Goal: Navigation & Orientation: Find specific page/section

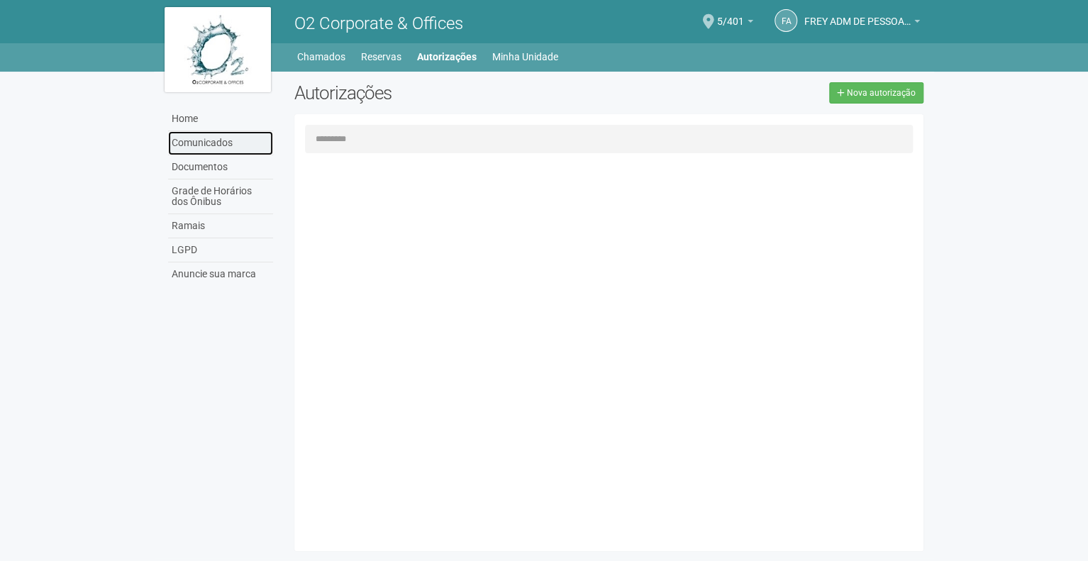
click at [211, 141] on link "Comunicados" at bounding box center [220, 143] width 105 height 24
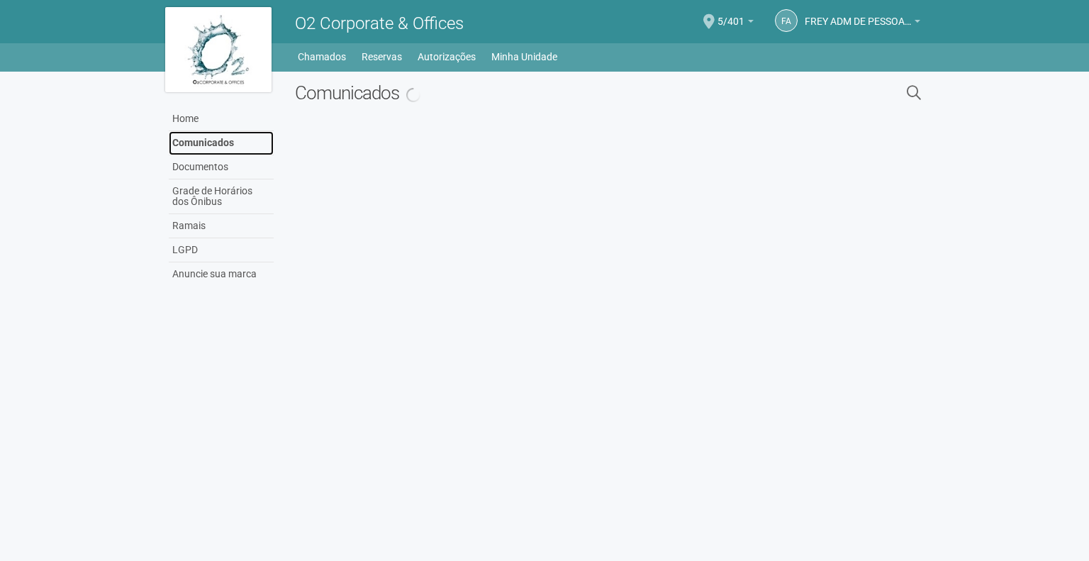
click at [189, 140] on link "Comunicados" at bounding box center [221, 143] width 105 height 24
click at [184, 118] on link "Home" at bounding box center [221, 119] width 105 height 24
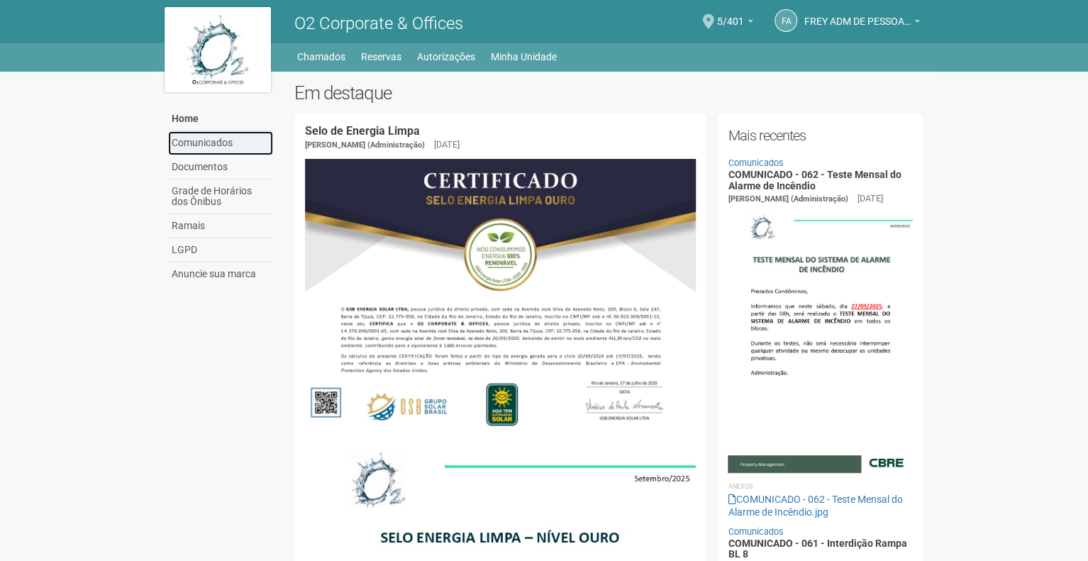
click at [193, 142] on link "Comunicados" at bounding box center [220, 143] width 105 height 24
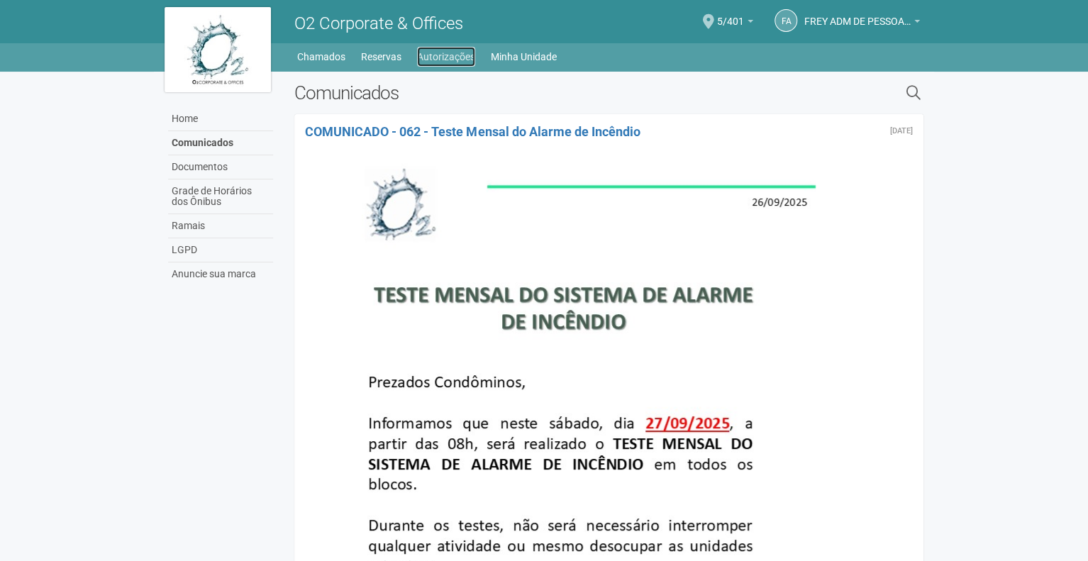
click at [447, 59] on link "Autorizações" at bounding box center [446, 57] width 58 height 20
